Goal: Navigation & Orientation: Find specific page/section

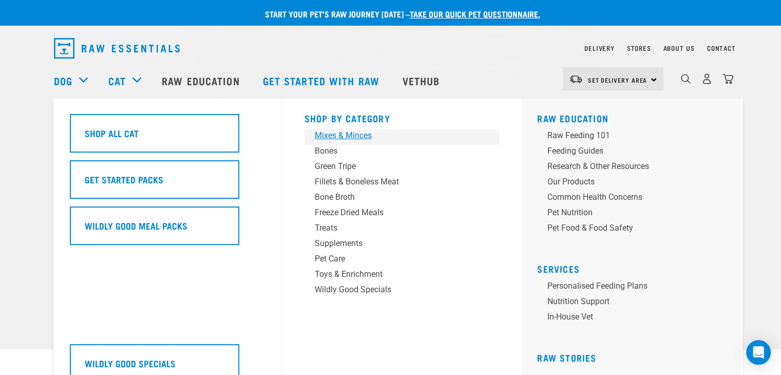
click at [343, 133] on div "Mixes & Minces" at bounding box center [395, 135] width 160 height 12
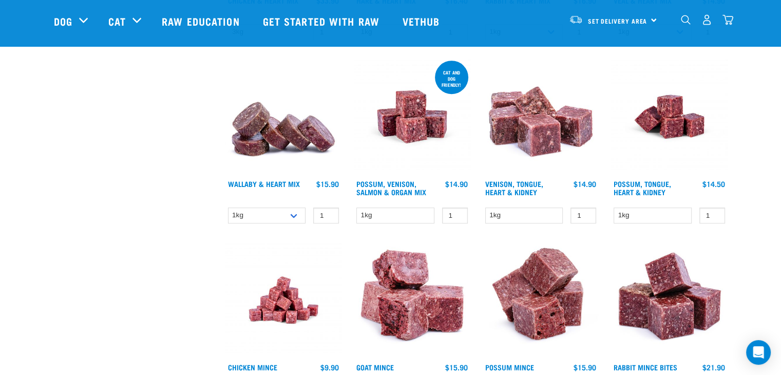
scroll to position [460, 0]
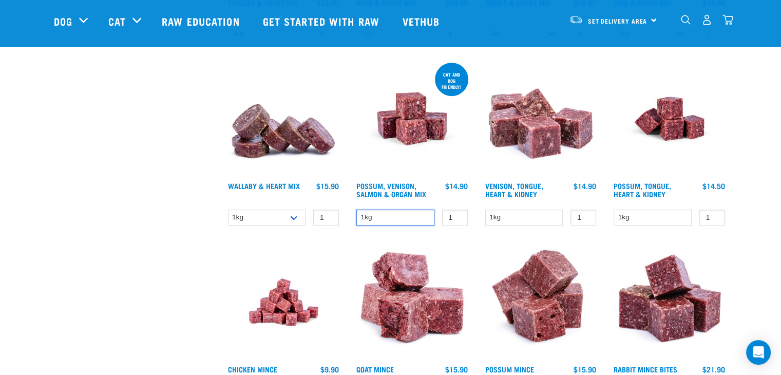
click at [388, 214] on select "1kg" at bounding box center [395, 218] width 78 height 16
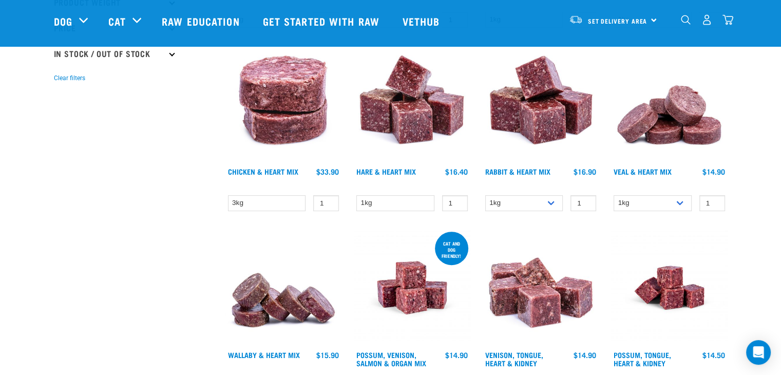
scroll to position [291, 0]
click at [388, 285] on img at bounding box center [412, 287] width 117 height 117
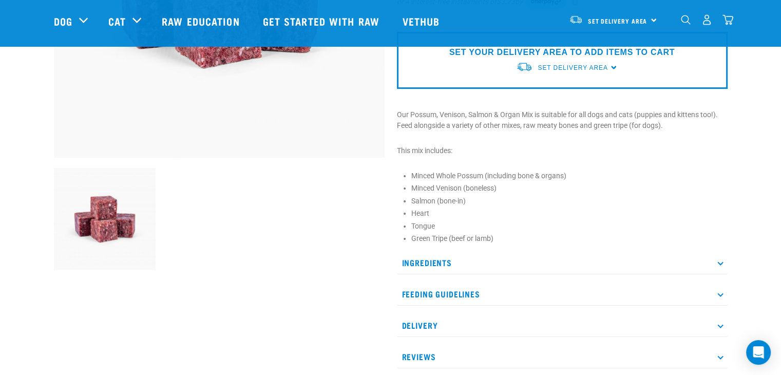
scroll to position [246, 0]
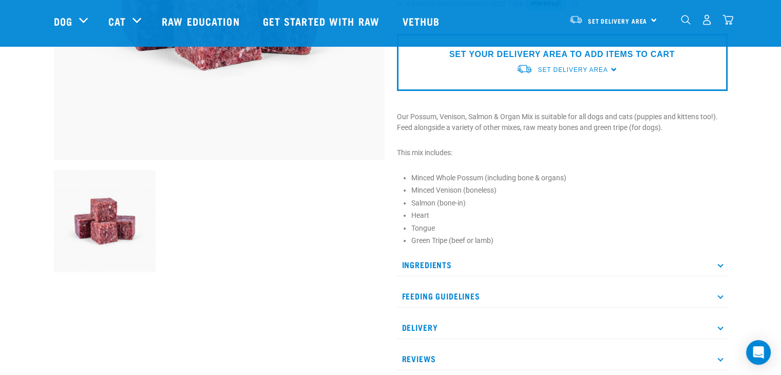
click at [470, 267] on p "Ingredients" at bounding box center [562, 264] width 331 height 23
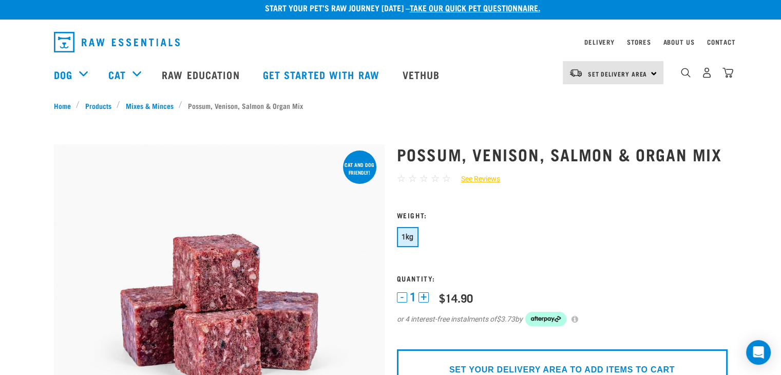
scroll to position [4, 0]
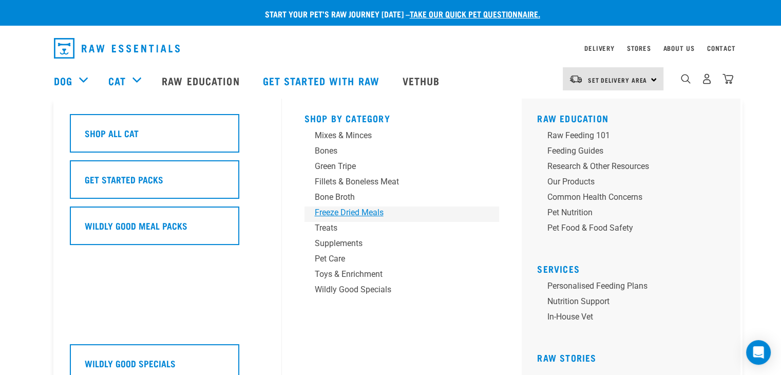
click at [323, 210] on div "Freeze Dried Meals" at bounding box center [395, 212] width 160 height 12
click at [334, 241] on div "Supplements" at bounding box center [395, 243] width 160 height 12
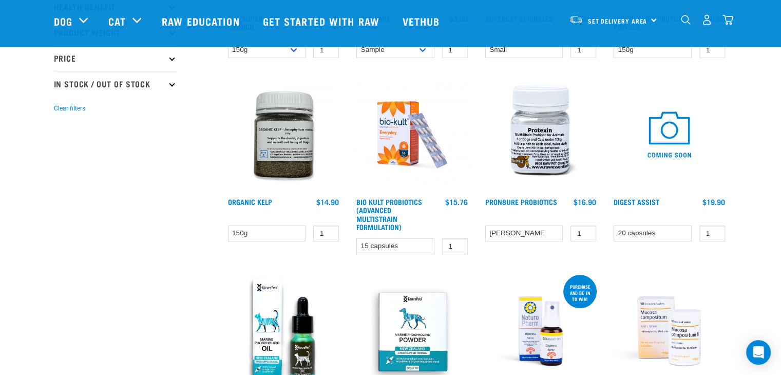
scroll to position [262, 0]
